Goal: Information Seeking & Learning: Check status

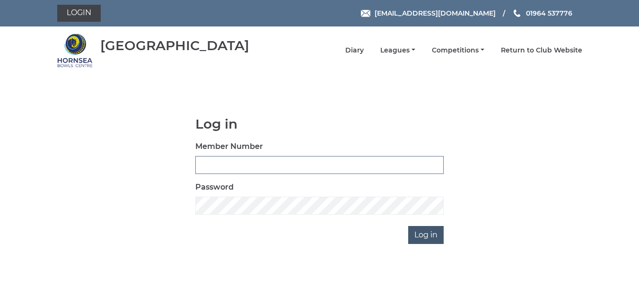
type input "0165"
click at [427, 234] on input "Log in" at bounding box center [425, 235] width 35 height 18
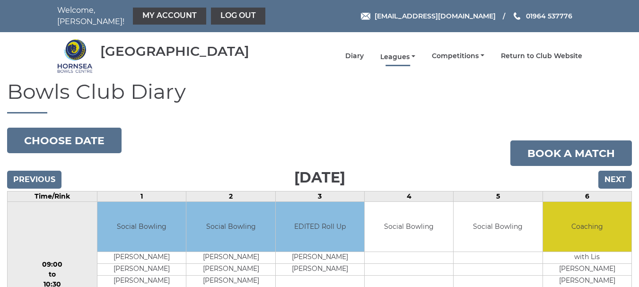
click at [392, 52] on link "Leagues" at bounding box center [397, 56] width 35 height 9
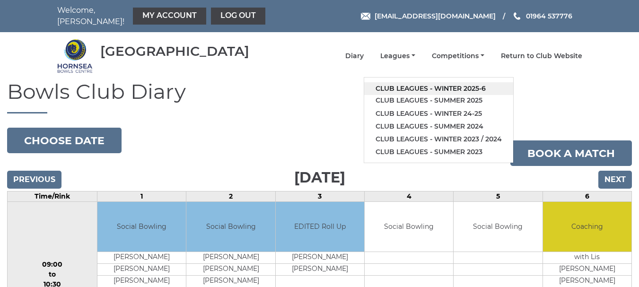
click at [414, 82] on link "Club leagues - Winter 2025-6" at bounding box center [438, 88] width 149 height 13
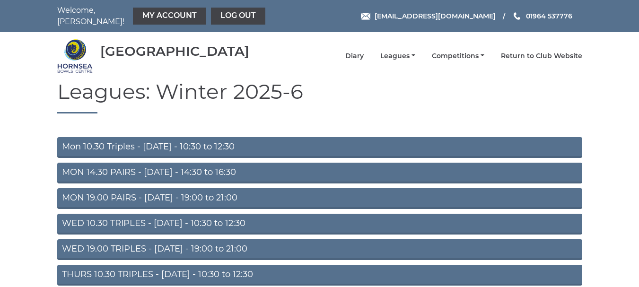
click at [225, 138] on link "Mon 10.30 Triples - [DATE] - 10:30 to 12:30" at bounding box center [319, 147] width 525 height 21
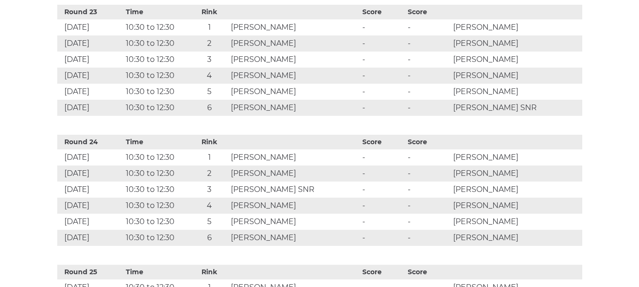
scroll to position [3184, 0]
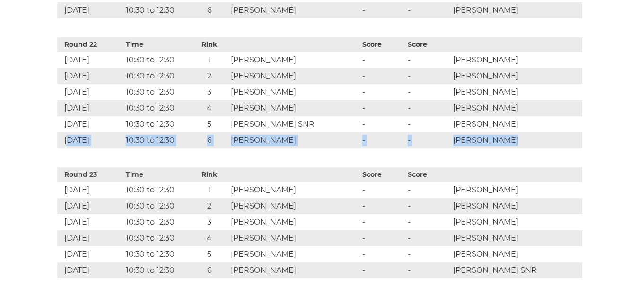
drag, startPoint x: 67, startPoint y: 133, endPoint x: 543, endPoint y: 130, distance: 476.0
click at [543, 132] on tr "16 Feb 2026 10:30 to 12:30 6 Peter Tomkys - - Paul Grantham" at bounding box center [319, 140] width 525 height 16
copy tr "6 Feb 2026 10:30 to 12:30 6 Peter Tomkys - - Paul Grantham"
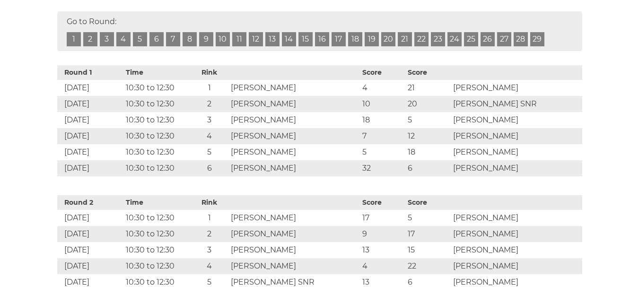
scroll to position [443, 0]
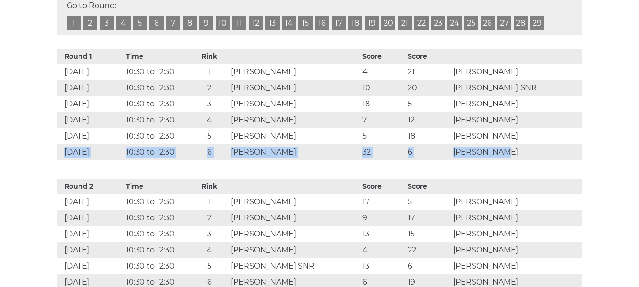
drag, startPoint x: 65, startPoint y: 145, endPoint x: 545, endPoint y: 140, distance: 480.3
click at [545, 144] on tr "8 Sep 2025 10:30 to 12:30 6 Paul Grantham 32 6 John Sutton" at bounding box center [319, 152] width 525 height 16
copy tr "8 Sep 2025 10:30 to 12:30 6 Paul Grantham 32 6 John Sutton"
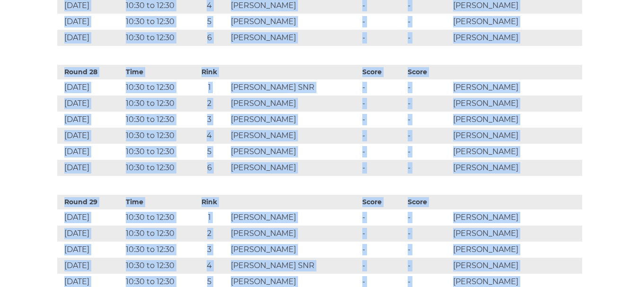
scroll to position [3988, 0]
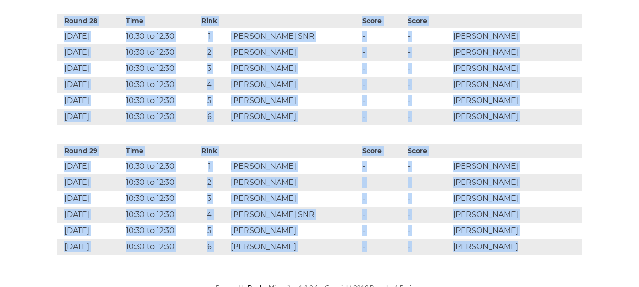
drag, startPoint x: 64, startPoint y: 144, endPoint x: 147, endPoint y: 278, distance: 157.7
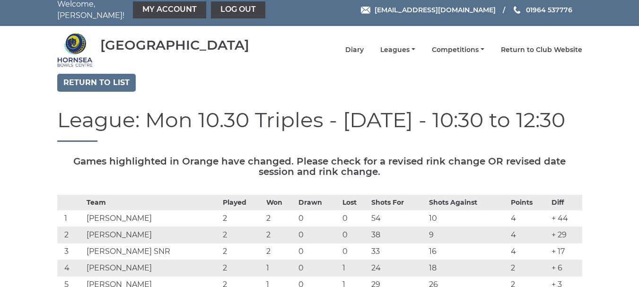
scroll to position [0, 0]
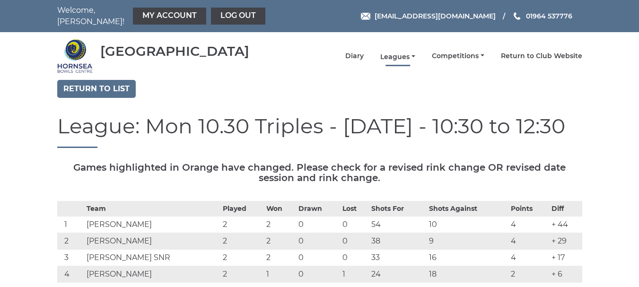
click at [403, 52] on link "Leagues" at bounding box center [397, 56] width 35 height 9
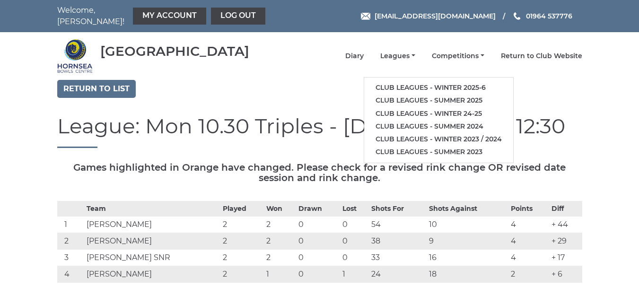
click at [553, 81] on div "Return to list" at bounding box center [319, 90] width 539 height 20
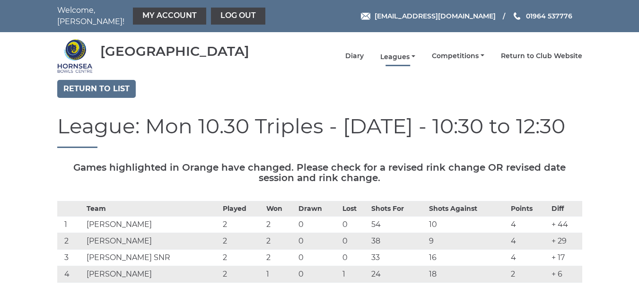
click at [404, 52] on link "Leagues" at bounding box center [397, 56] width 35 height 9
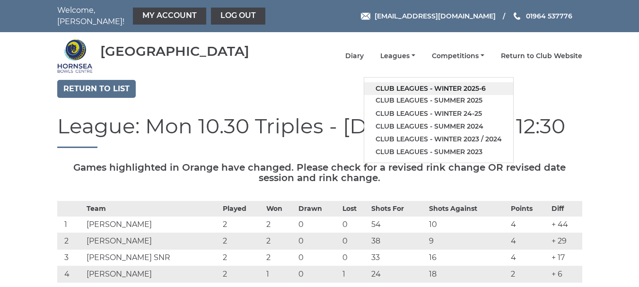
click at [405, 82] on link "Club leagues - Winter 2025-6" at bounding box center [438, 88] width 149 height 13
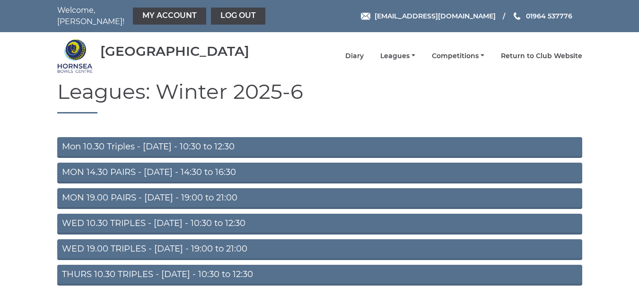
click at [242, 265] on link "THURS 10.30 TRIPLES - Thursday - 10:30 to 12:30" at bounding box center [319, 275] width 525 height 21
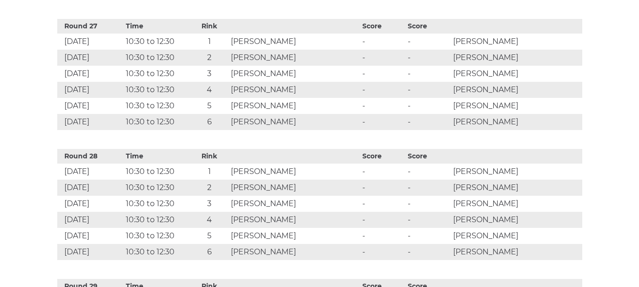
scroll to position [4011, 0]
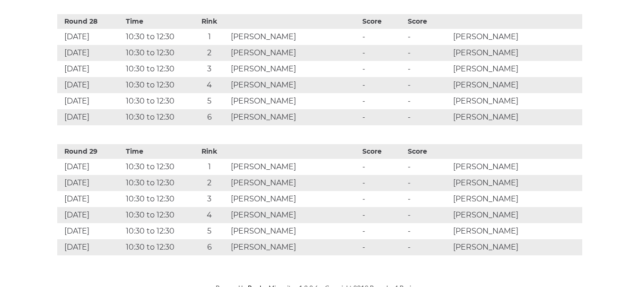
click at [548, 240] on td "Michael Ginnelly" at bounding box center [515, 247] width 131 height 16
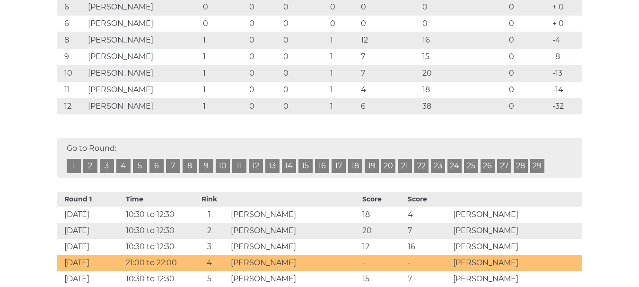
scroll to position [331, 0]
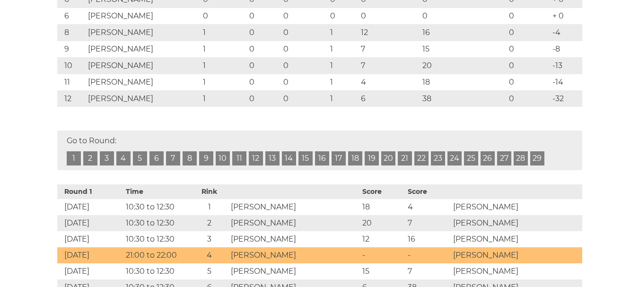
click at [563, 250] on td "Valerie Dobbins" at bounding box center [515, 255] width 131 height 16
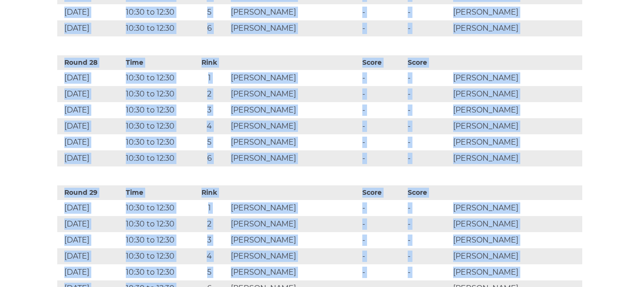
scroll to position [4011, 0]
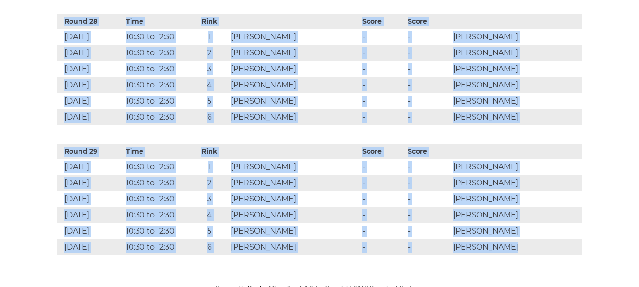
drag, startPoint x: 192, startPoint y: 184, endPoint x: 251, endPoint y: 274, distance: 106.8
click at [522, 246] on td "Michael Ginnelly" at bounding box center [515, 247] width 131 height 16
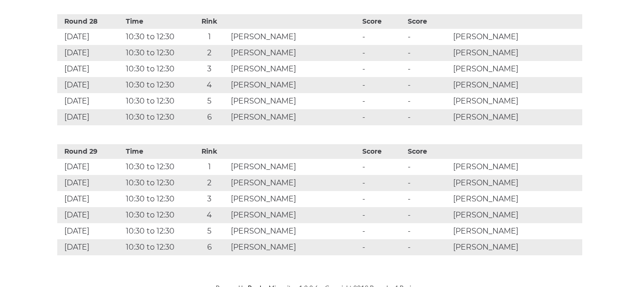
drag, startPoint x: 72, startPoint y: 233, endPoint x: 465, endPoint y: 284, distance: 396.0
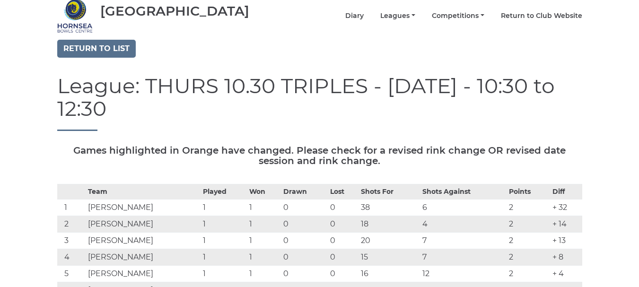
scroll to position [0, 0]
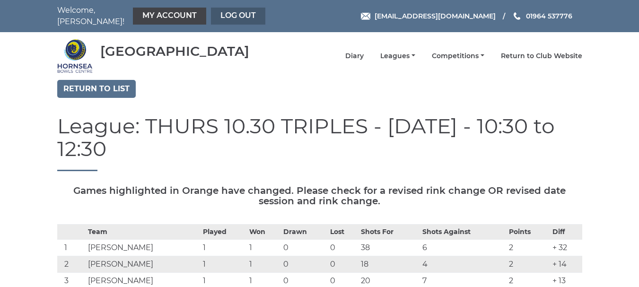
click at [230, 8] on link "Log out" at bounding box center [238, 16] width 54 height 17
